Goal: Transaction & Acquisition: Register for event/course

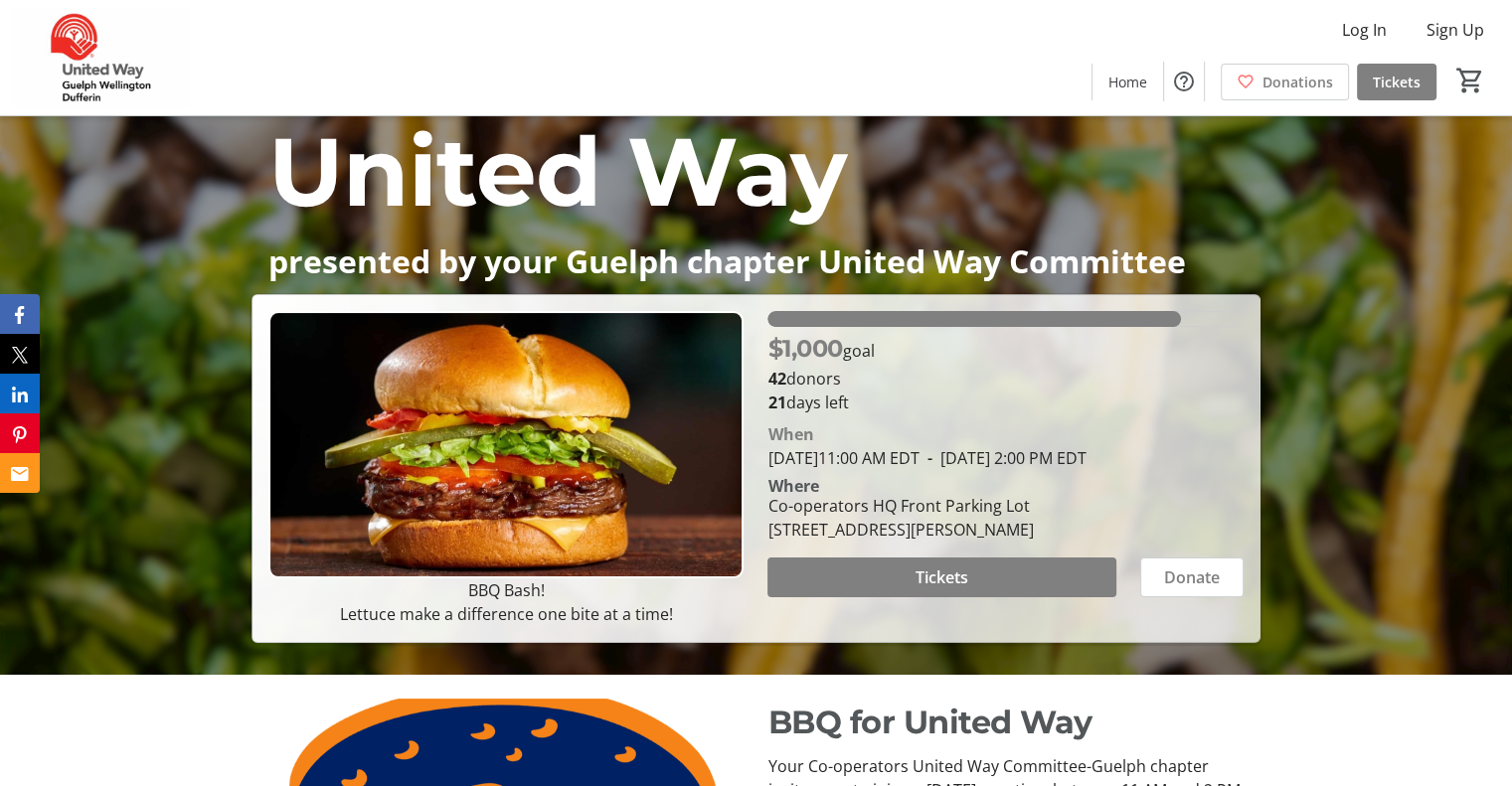
scroll to position [165, 0]
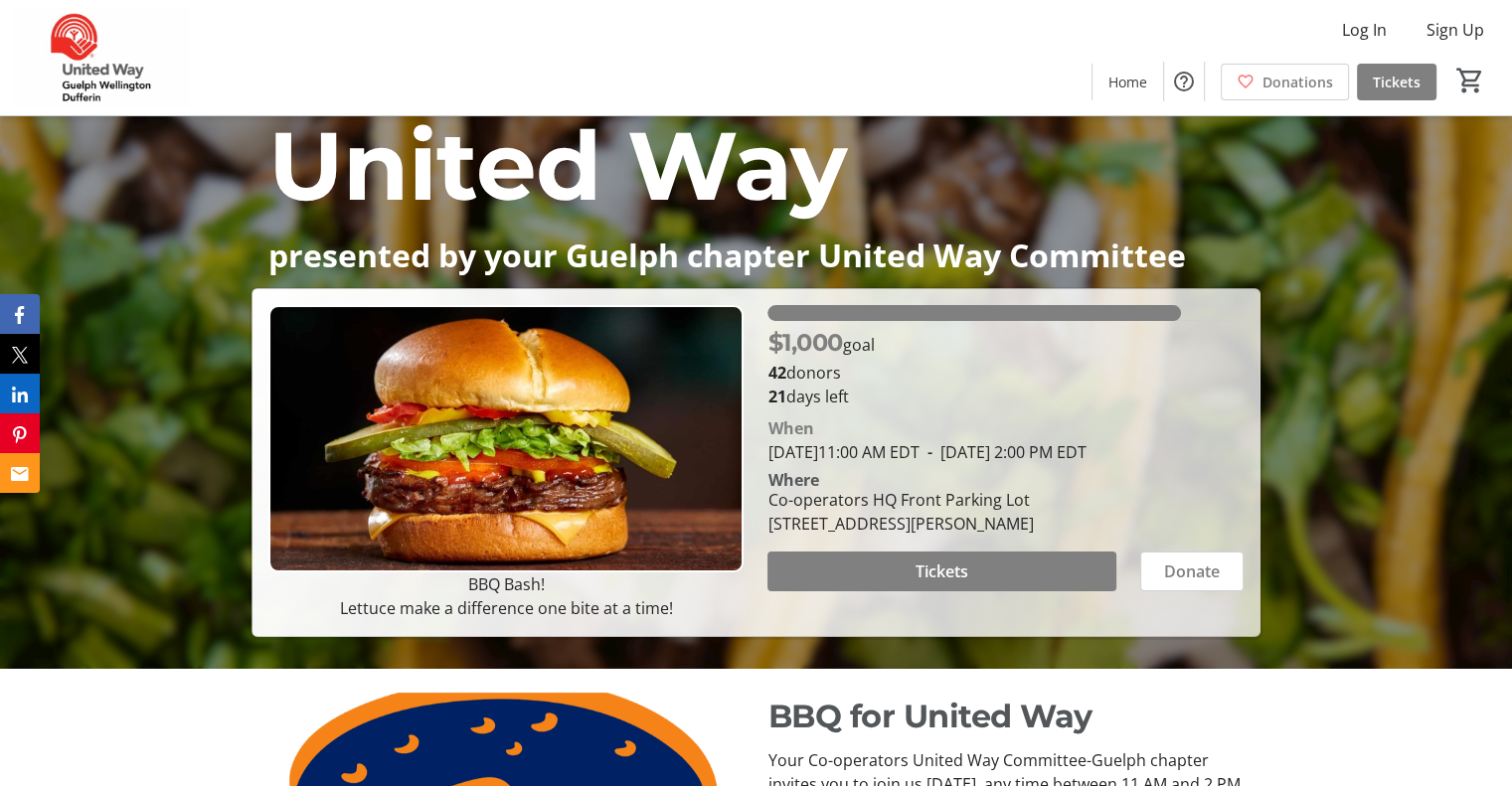
click at [784, 270] on p "presented by your Guelph chapter United Way Committee" at bounding box center [756, 255] width 975 height 35
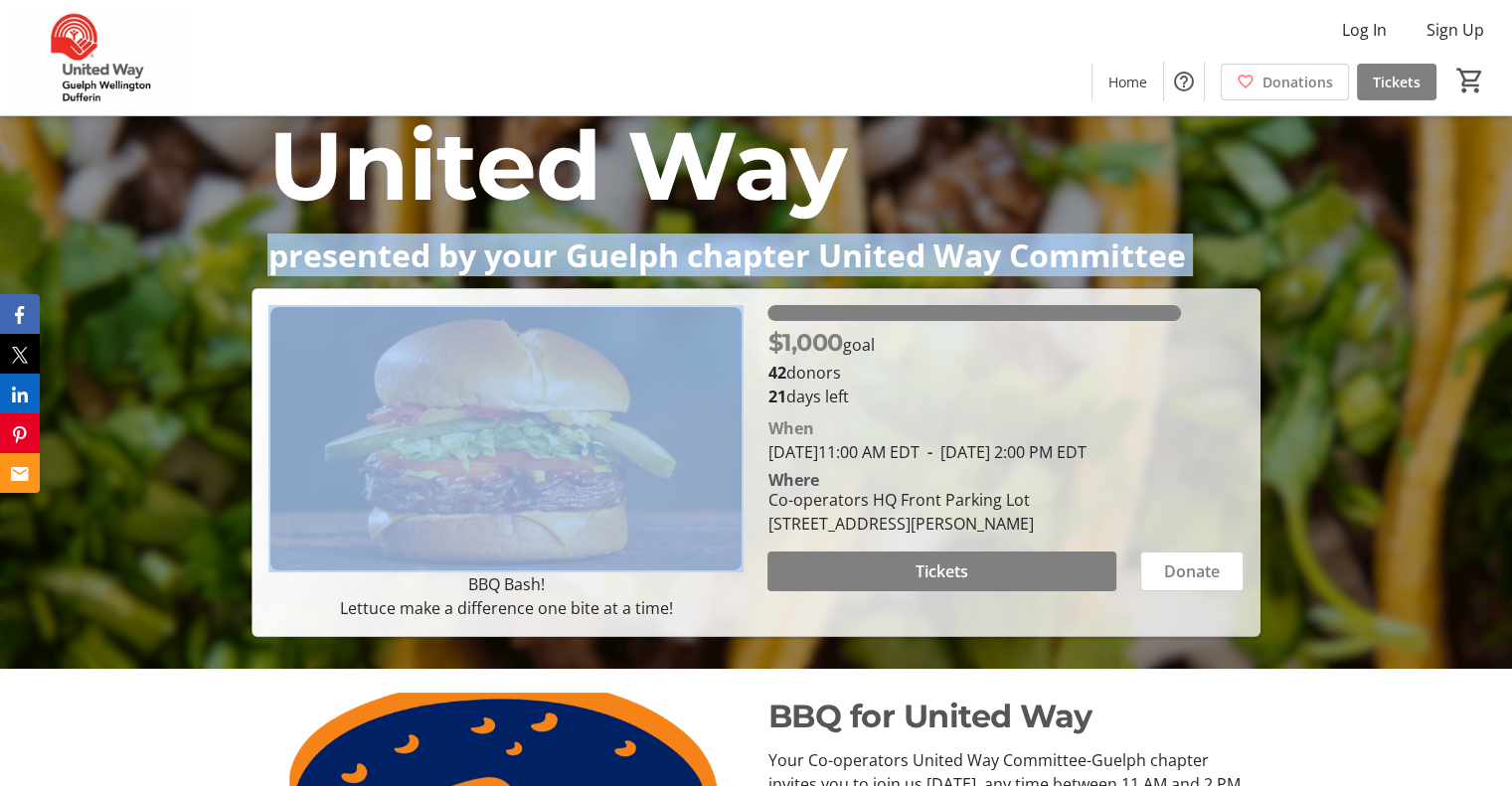
click at [784, 270] on p "presented by your Guelph chapter United Way Committee" at bounding box center [756, 255] width 975 height 35
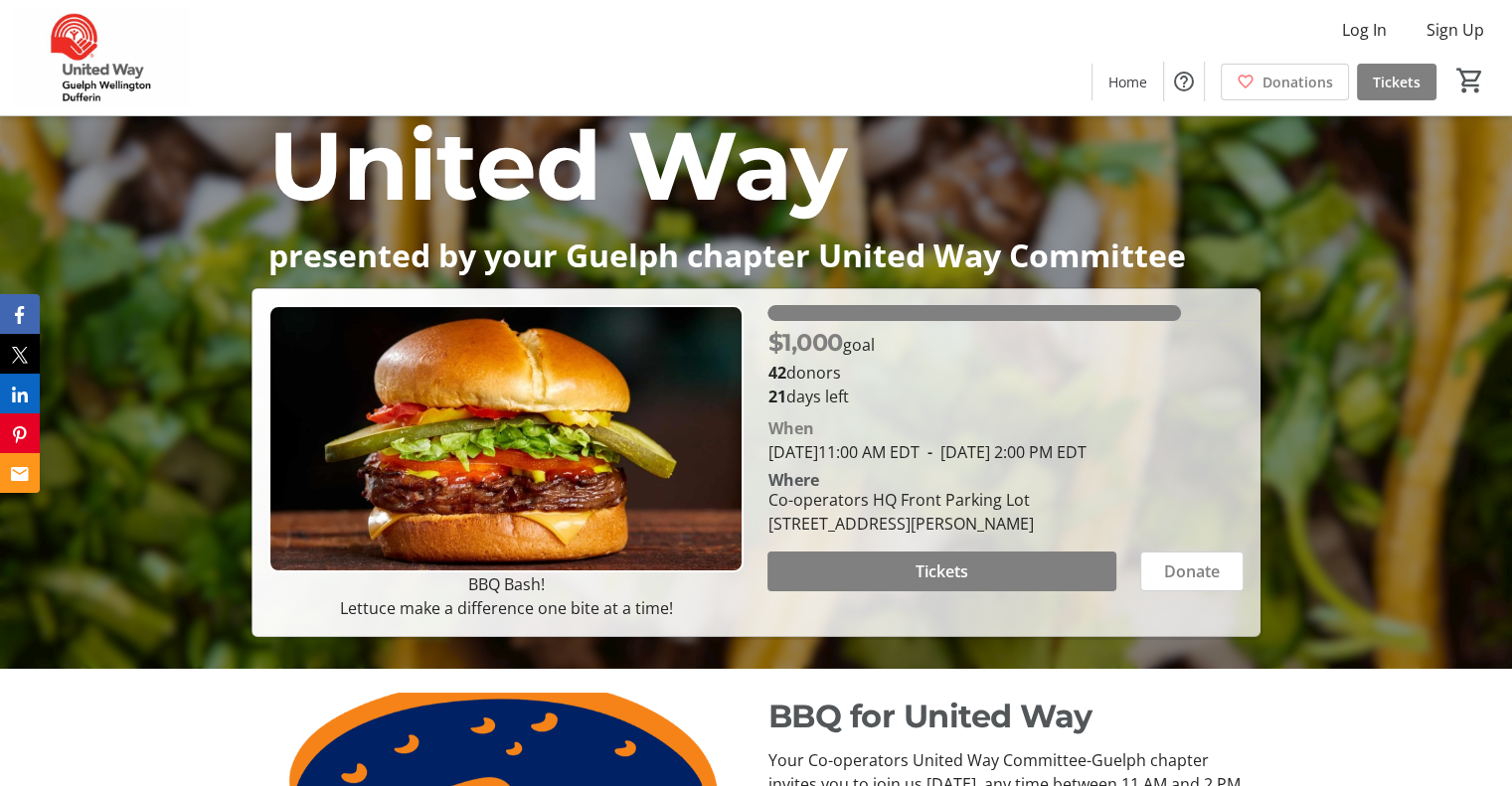
click at [791, 369] on p "42 donors" at bounding box center [1004, 372] width 475 height 24
click at [813, 535] on div "[STREET_ADDRESS][PERSON_NAME]" at bounding box center [900, 523] width 266 height 24
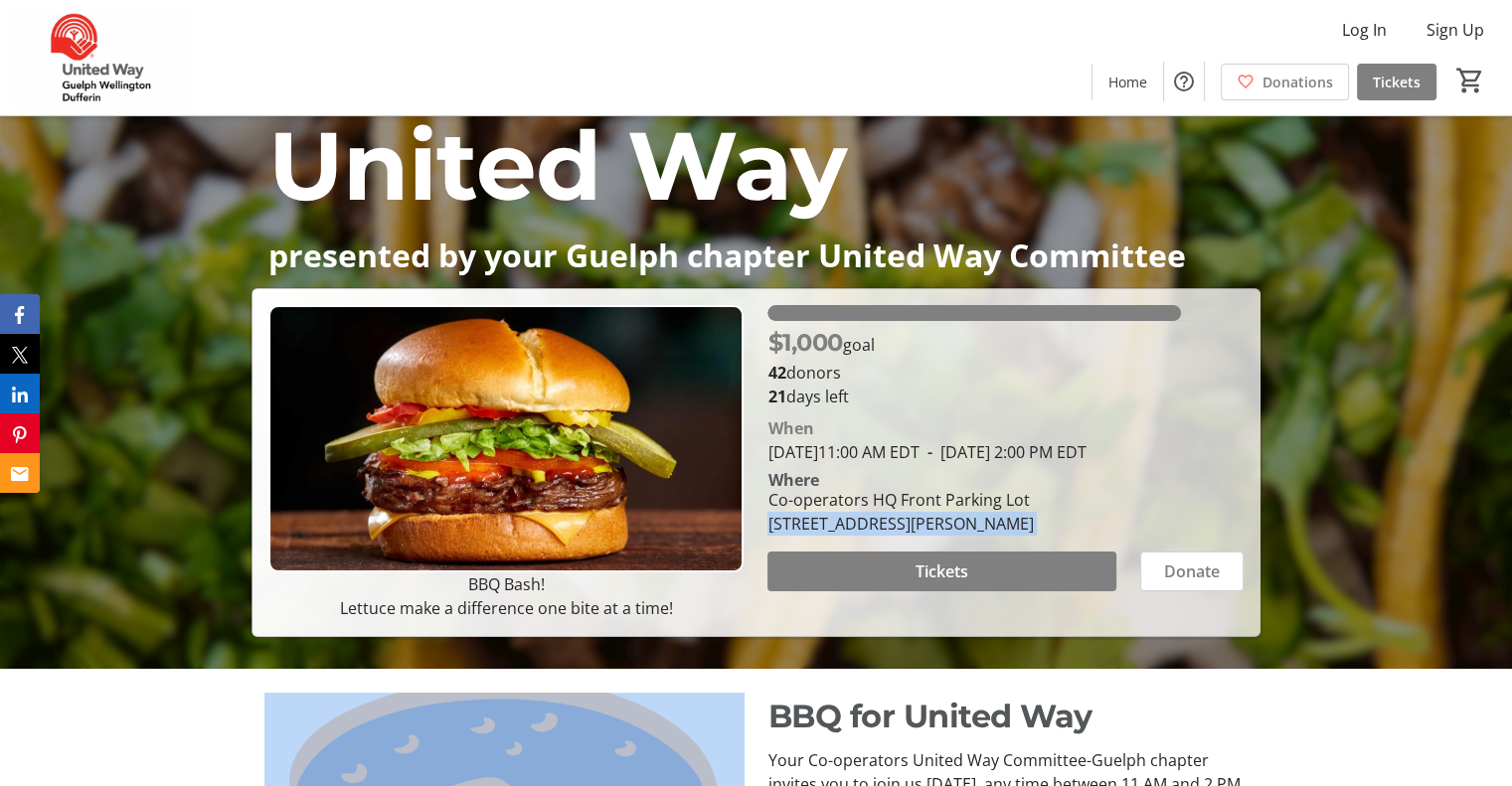
click at [813, 535] on div "[STREET_ADDRESS][PERSON_NAME]" at bounding box center [900, 523] width 266 height 24
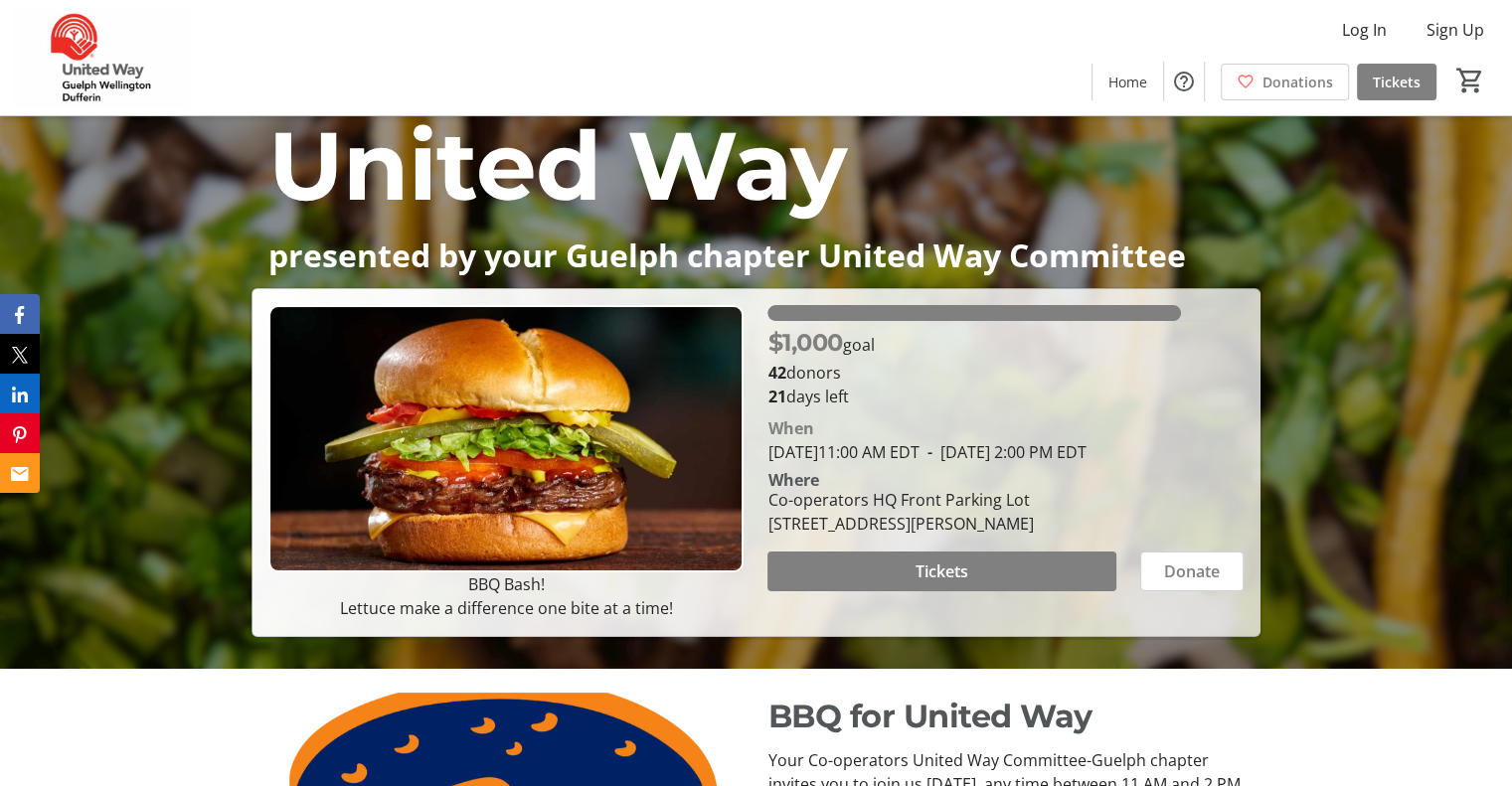
click at [963, 535] on div "[STREET_ADDRESS][PERSON_NAME]" at bounding box center [900, 523] width 266 height 24
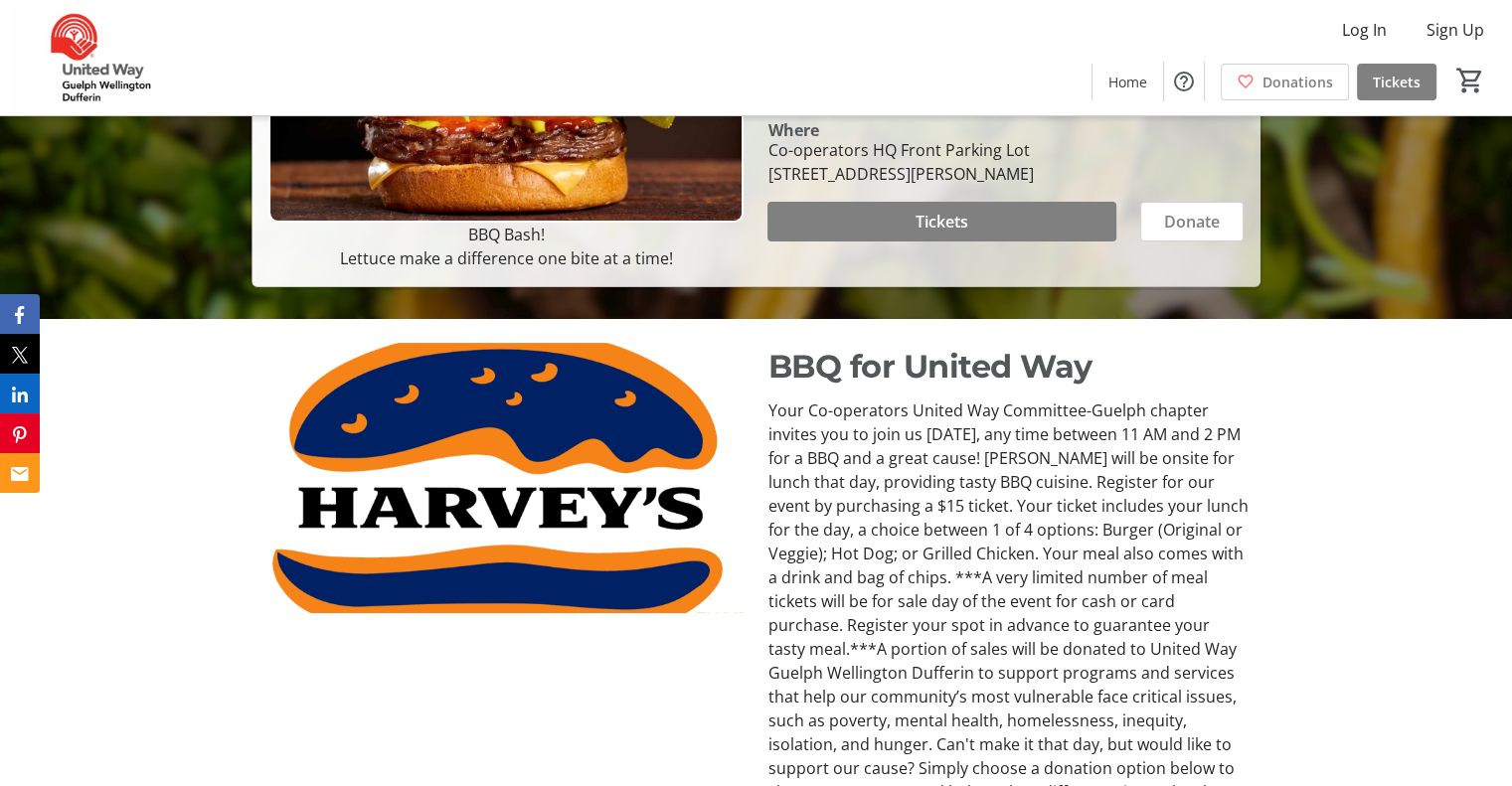
scroll to position [512, 0]
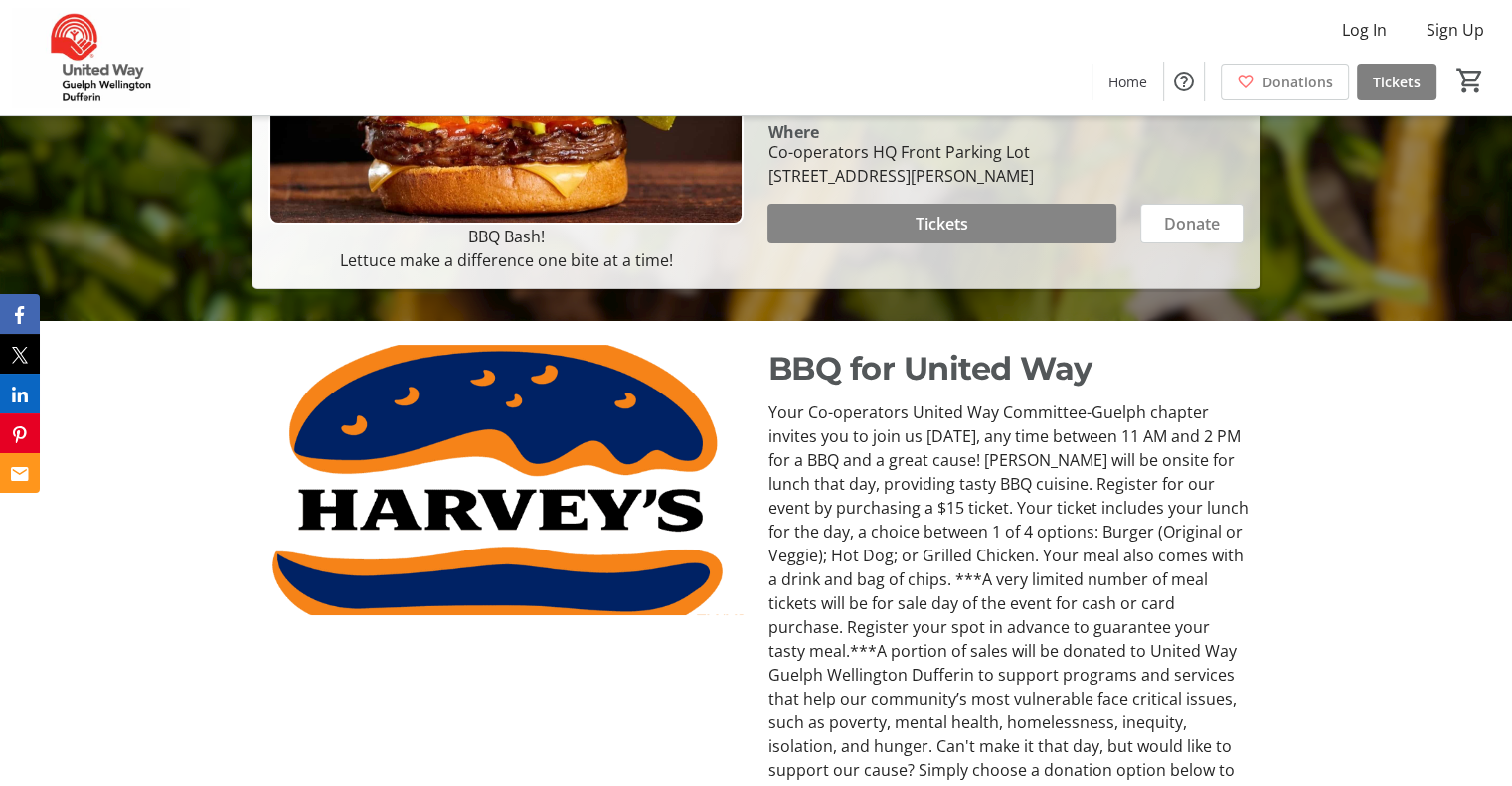
click at [966, 248] on span at bounding box center [941, 224] width 347 height 48
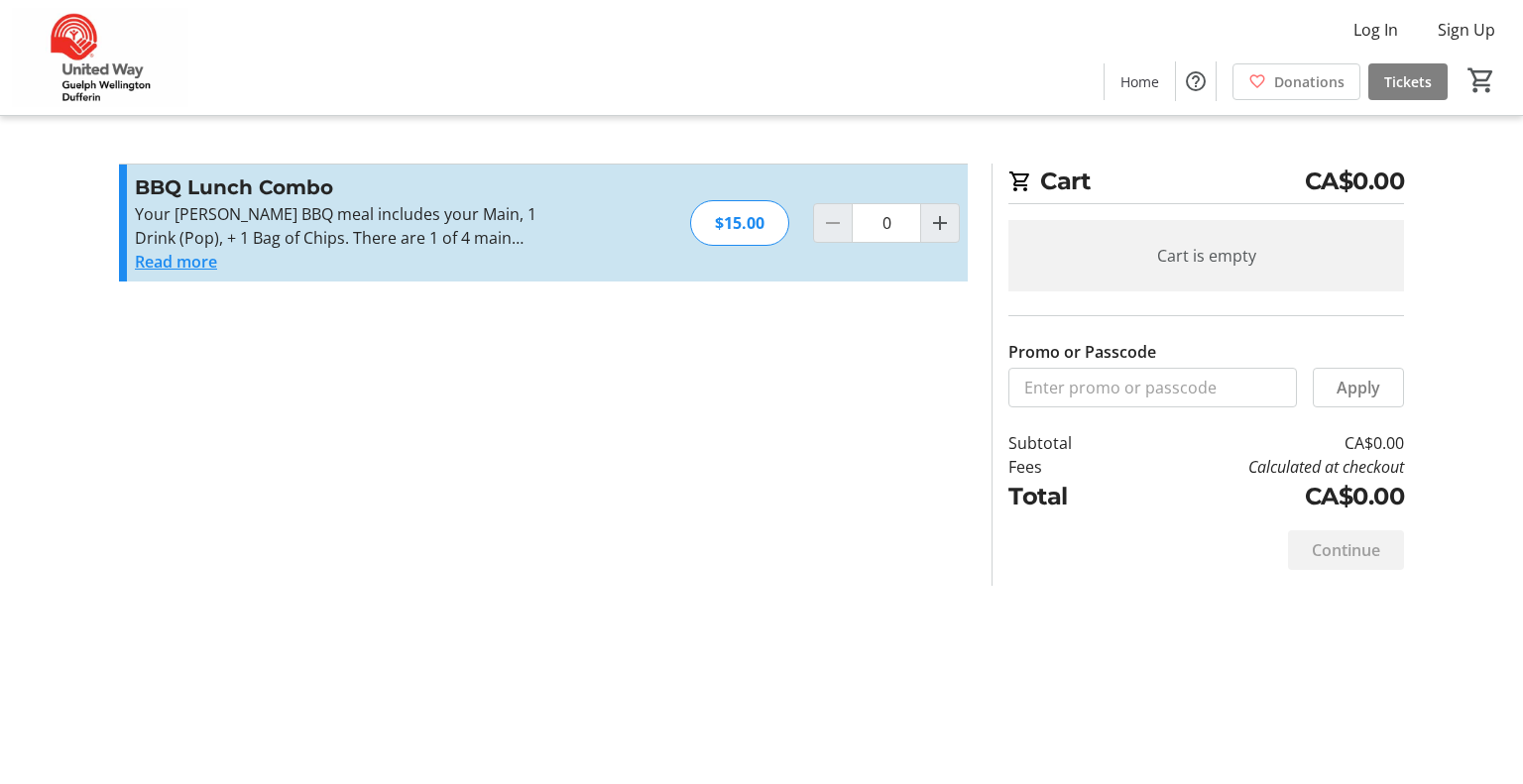
click at [204, 258] on button "Read more" at bounding box center [176, 262] width 82 height 24
